Goal: Task Accomplishment & Management: Manage account settings

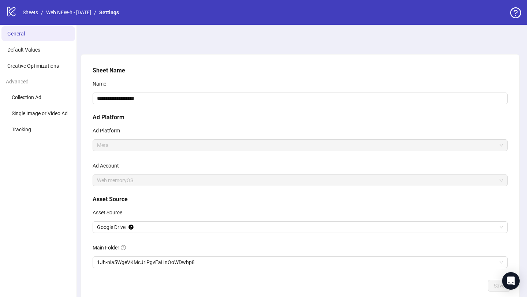
scroll to position [13, 0]
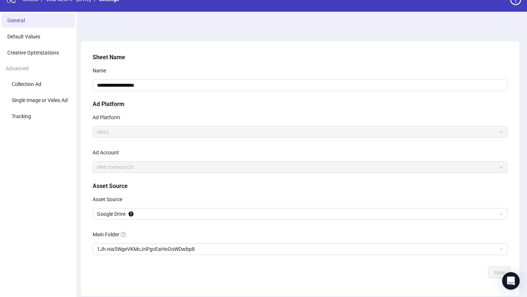
click at [164, 131] on span "Meta" at bounding box center [300, 132] width 406 height 11
click at [106, 171] on span "Web memoryOS" at bounding box center [300, 167] width 406 height 11
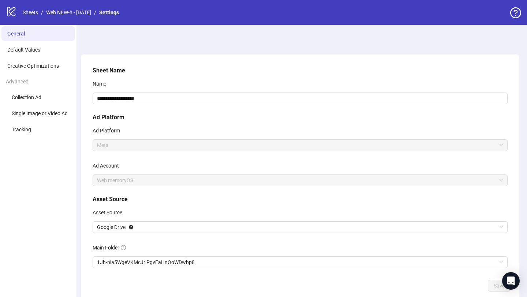
click at [141, 183] on span "Web memoryOS" at bounding box center [300, 180] width 406 height 11
click at [31, 13] on link "Sheets" at bounding box center [30, 12] width 18 height 8
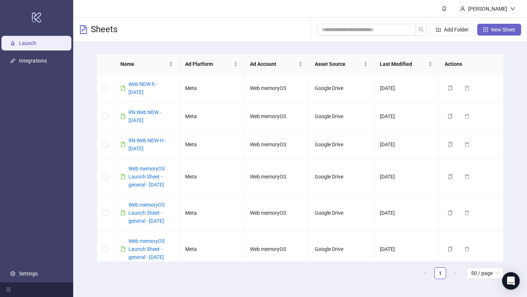
click at [499, 33] on button "New Sheet" at bounding box center [499, 30] width 44 height 12
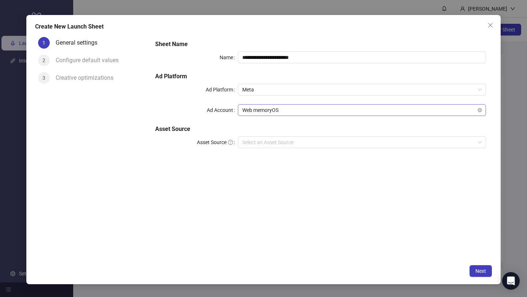
click at [285, 113] on span "Web memoryOS" at bounding box center [361, 110] width 239 height 11
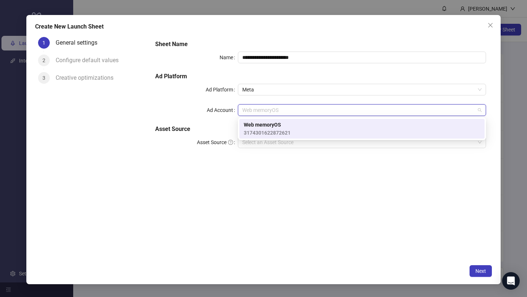
click at [263, 196] on div "**********" at bounding box center [320, 147] width 343 height 227
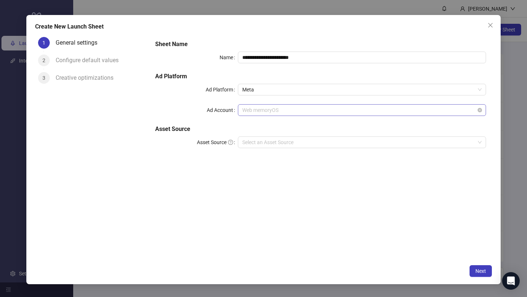
click at [270, 113] on span "Web memoryOS" at bounding box center [361, 110] width 239 height 11
click at [222, 14] on div "**********" at bounding box center [263, 148] width 527 height 297
click at [489, 29] on button "Close" at bounding box center [491, 25] width 12 height 12
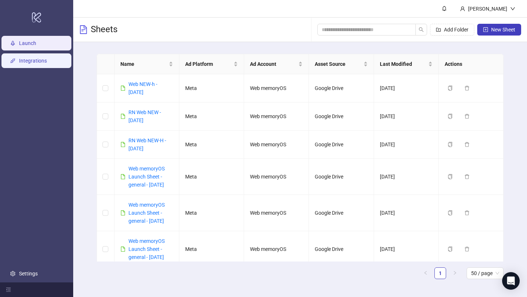
click at [33, 64] on link "Integrations" at bounding box center [33, 61] width 28 height 6
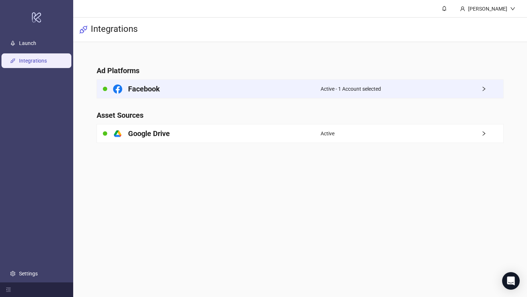
click at [369, 90] on span "Active - 1 Account selected" at bounding box center [351, 89] width 60 height 8
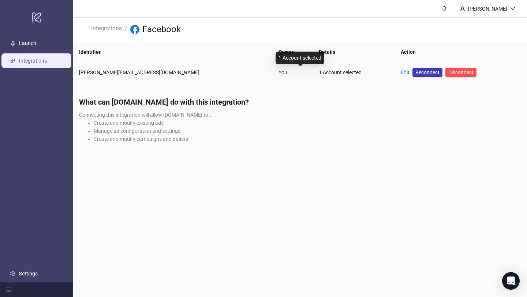
click at [319, 73] on div "1 Account selected" at bounding box center [354, 72] width 71 height 8
click at [401, 73] on link "Edit" at bounding box center [405, 73] width 9 height 6
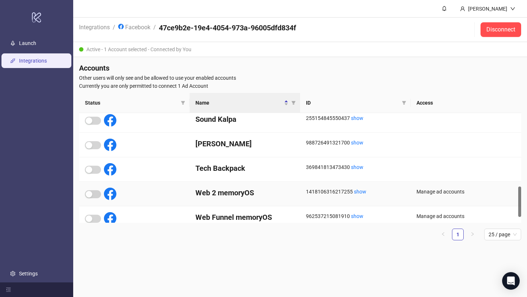
scroll to position [283, 0]
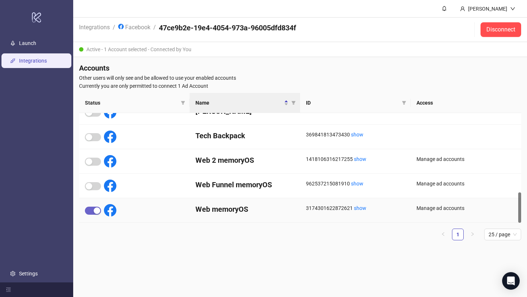
click at [97, 213] on div "button" at bounding box center [97, 211] width 7 height 7
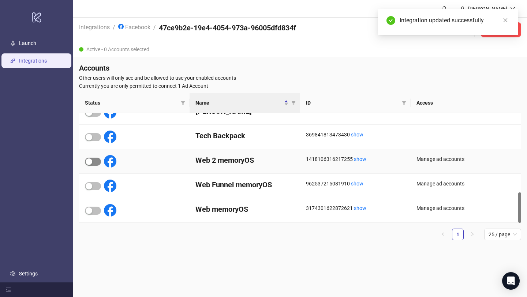
click at [90, 163] on div "button" at bounding box center [89, 161] width 7 height 7
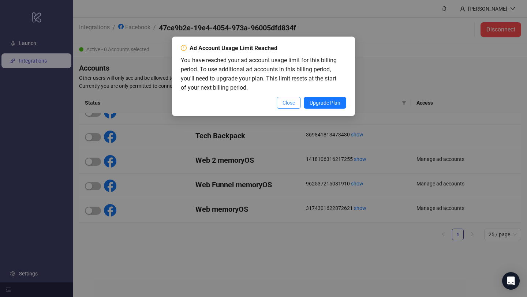
click at [291, 103] on span "Close" at bounding box center [289, 103] width 12 height 6
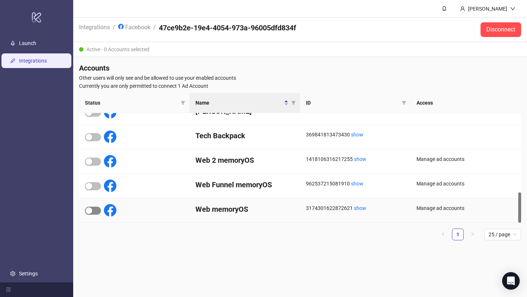
click at [95, 212] on span "button" at bounding box center [93, 211] width 16 height 8
click at [97, 211] on div "button" at bounding box center [97, 211] width 7 height 7
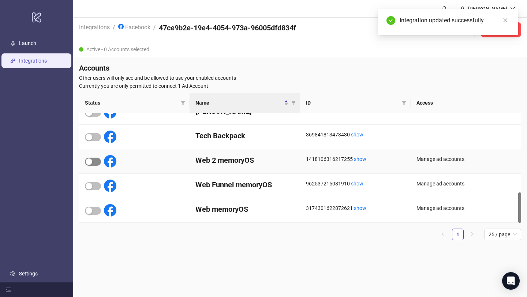
click at [96, 162] on span "button" at bounding box center [93, 162] width 16 height 8
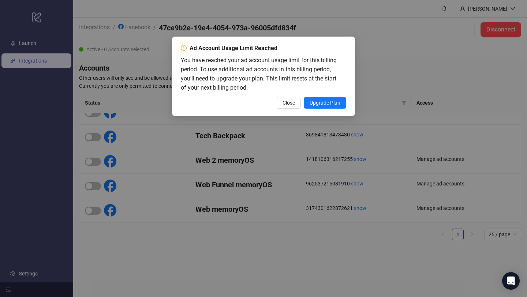
click at [214, 160] on div "Ad Account Usage Limit Reached You have reached your ad account usage limit for…" at bounding box center [263, 148] width 527 height 297
click at [282, 106] on button "Close" at bounding box center [289, 103] width 24 height 12
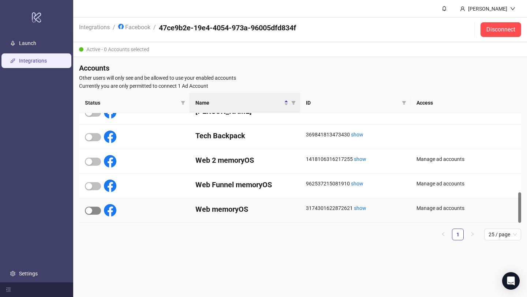
click at [93, 211] on span "button" at bounding box center [93, 211] width 16 height 8
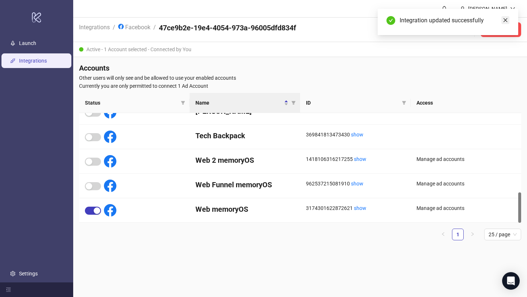
click at [503, 19] on icon "close" at bounding box center [505, 20] width 5 height 5
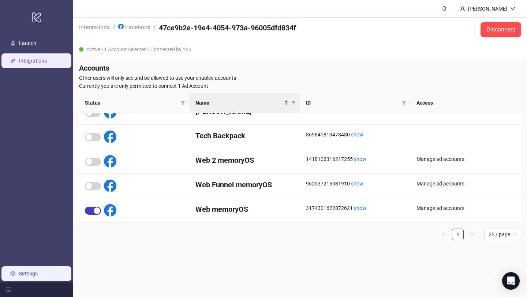
click at [27, 271] on link "Settings" at bounding box center [28, 274] width 19 height 6
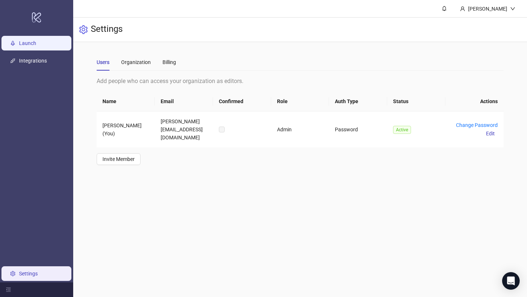
click at [36, 45] on link "Launch" at bounding box center [27, 43] width 17 height 6
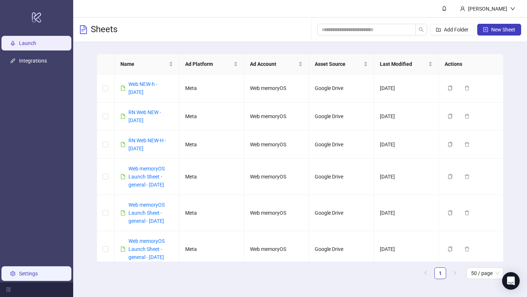
click at [38, 276] on link "Settings" at bounding box center [28, 274] width 19 height 6
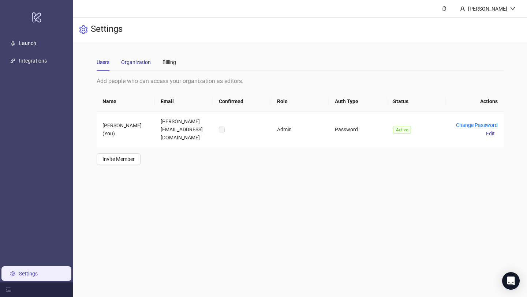
click at [133, 62] on div "Organization" at bounding box center [136, 62] width 30 height 8
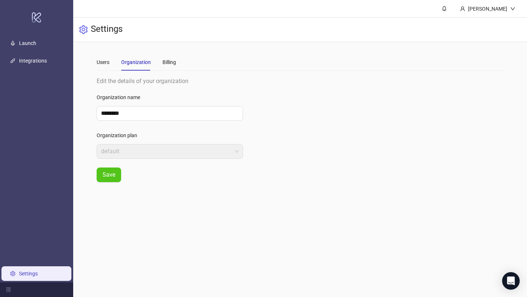
click at [126, 147] on span "default" at bounding box center [170, 152] width 138 height 14
click at [126, 139] on label "Organization plan" at bounding box center [119, 136] width 45 height 12
click at [165, 64] on div "Billing" at bounding box center [169, 62] width 14 height 8
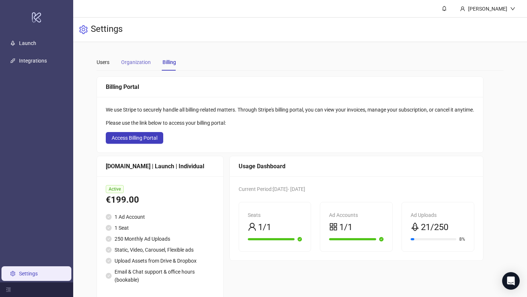
click at [133, 68] on div "Organization" at bounding box center [136, 62] width 30 height 17
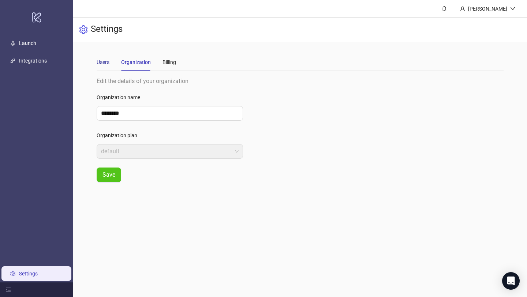
click at [100, 64] on div "Users" at bounding box center [103, 62] width 13 height 8
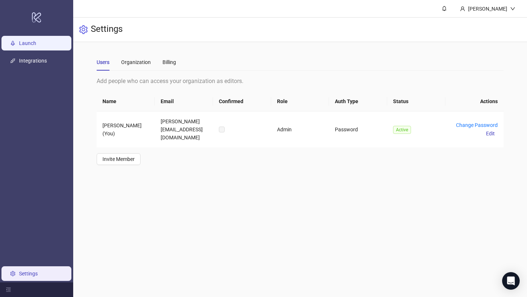
click at [36, 46] on link "Launch" at bounding box center [27, 43] width 17 height 6
